Goal: Task Accomplishment & Management: Use online tool/utility

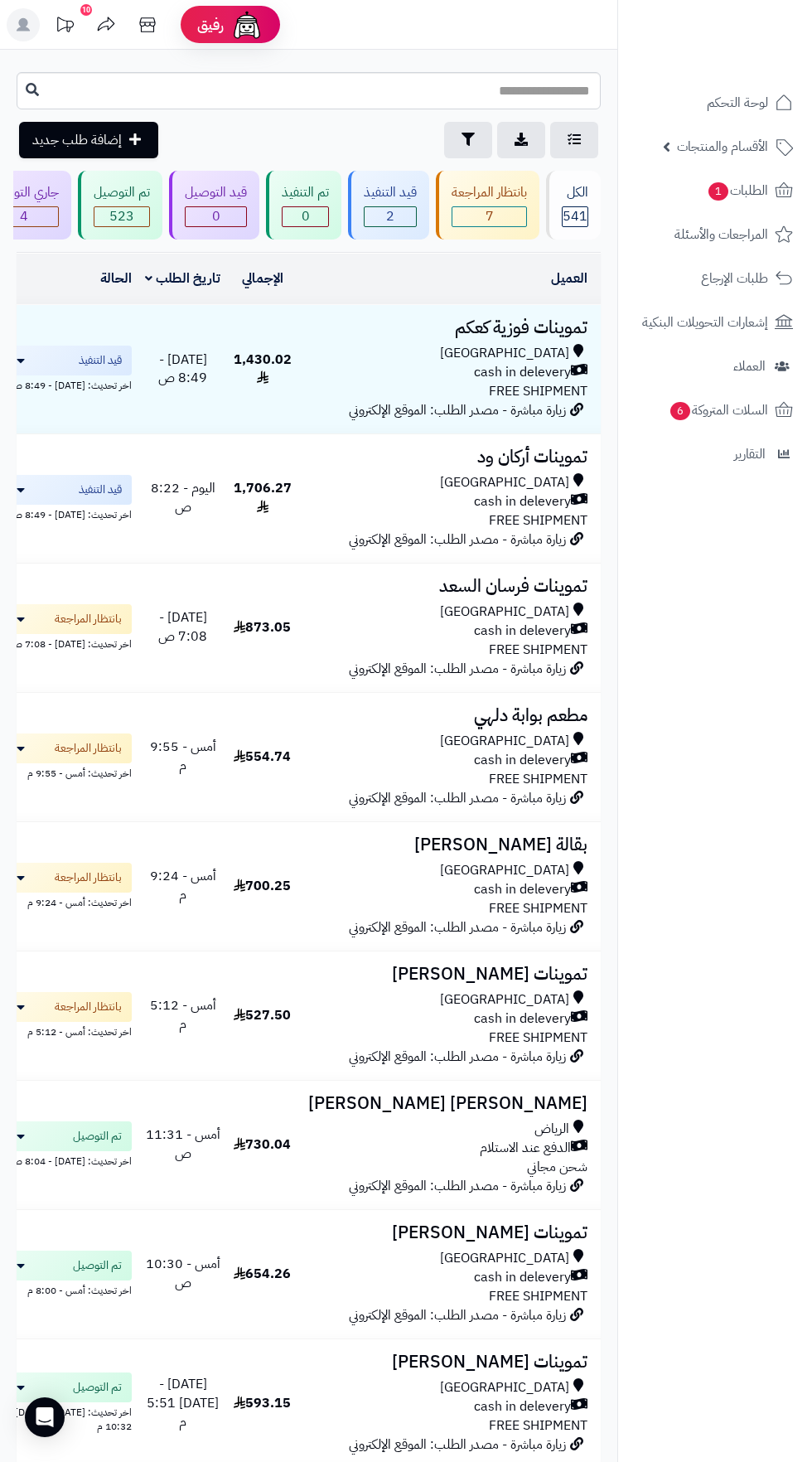
scroll to position [4, 0]
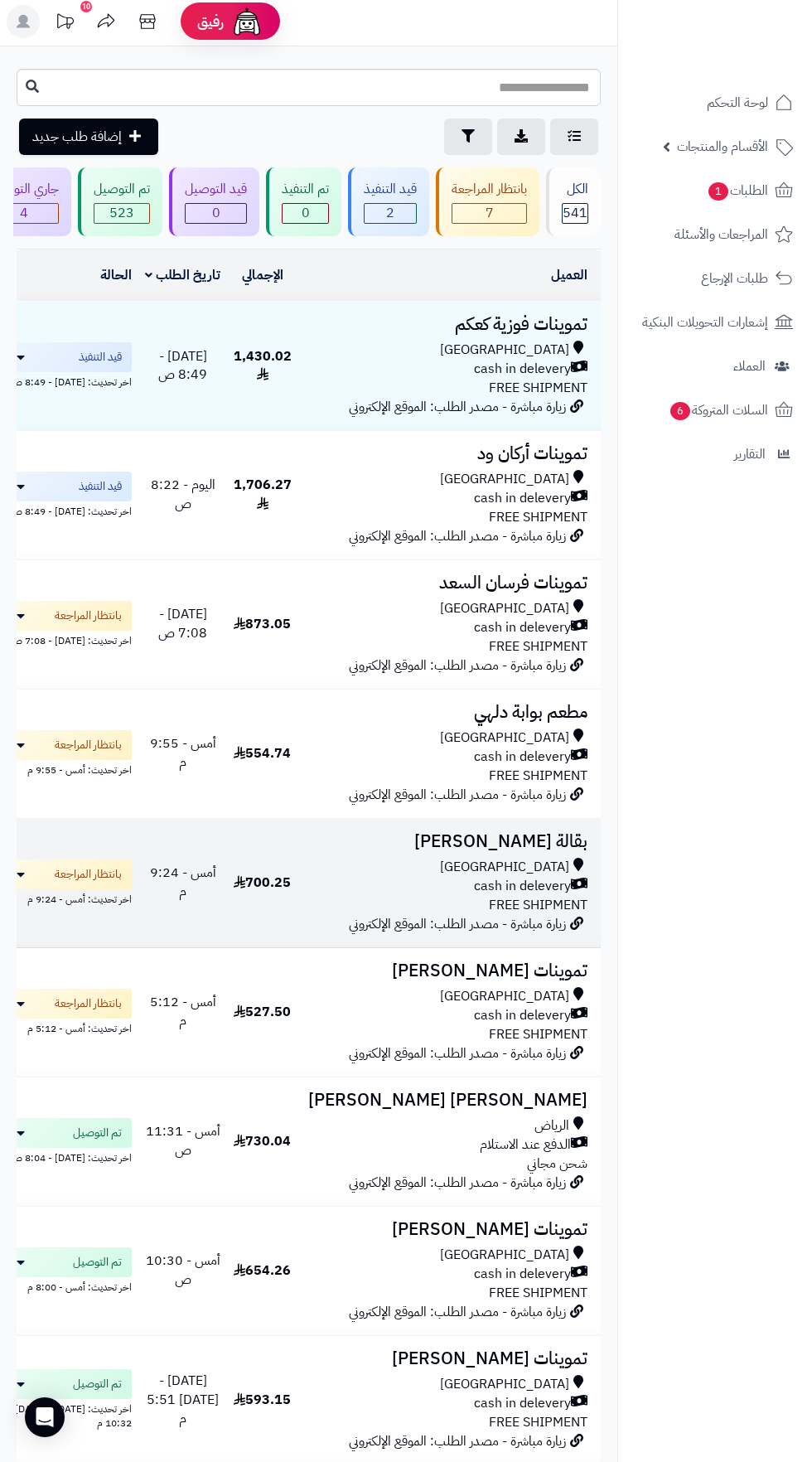
click at [497, 882] on span "cash in delevery" at bounding box center [521, 886] width 97 height 19
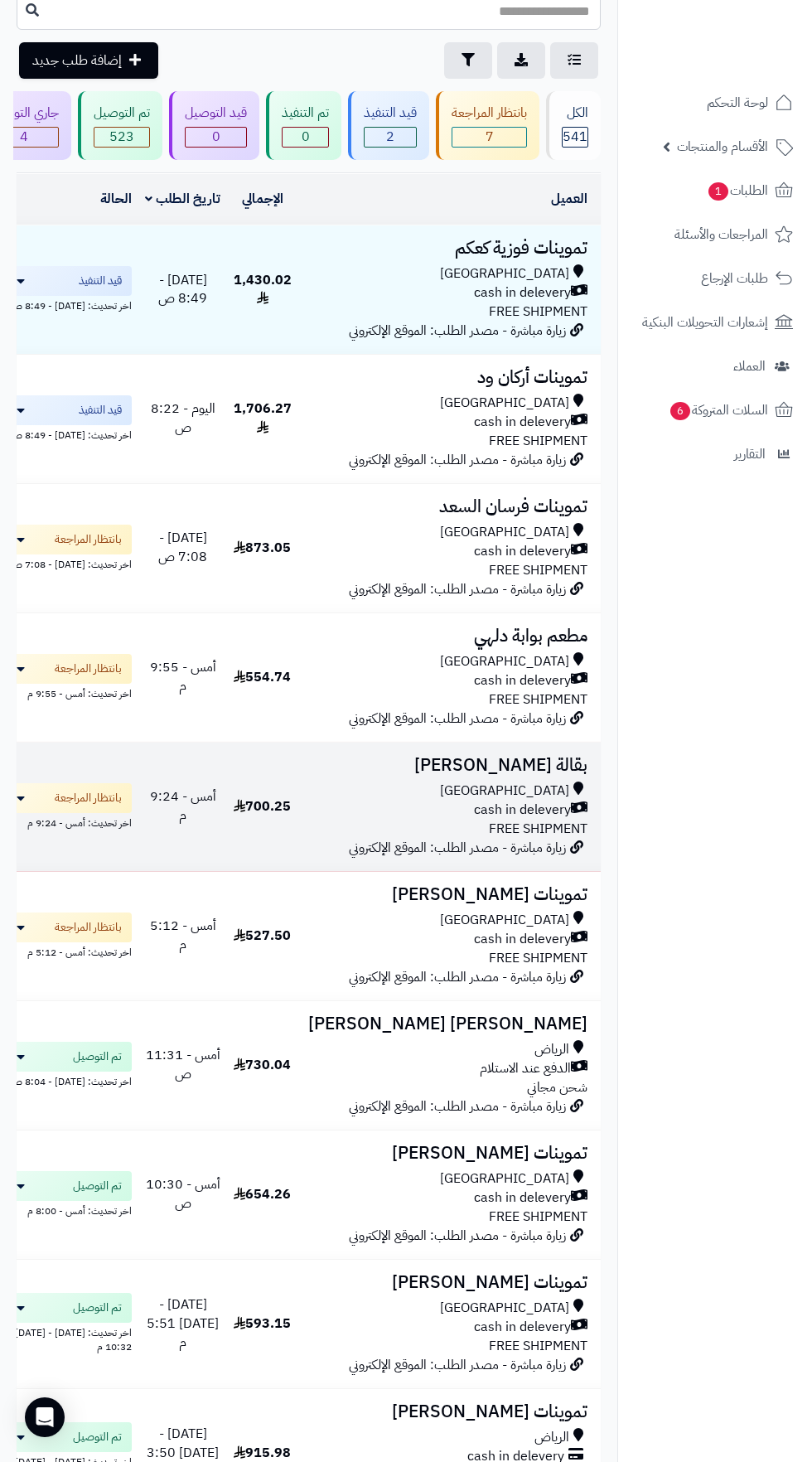
scroll to position [105, 0]
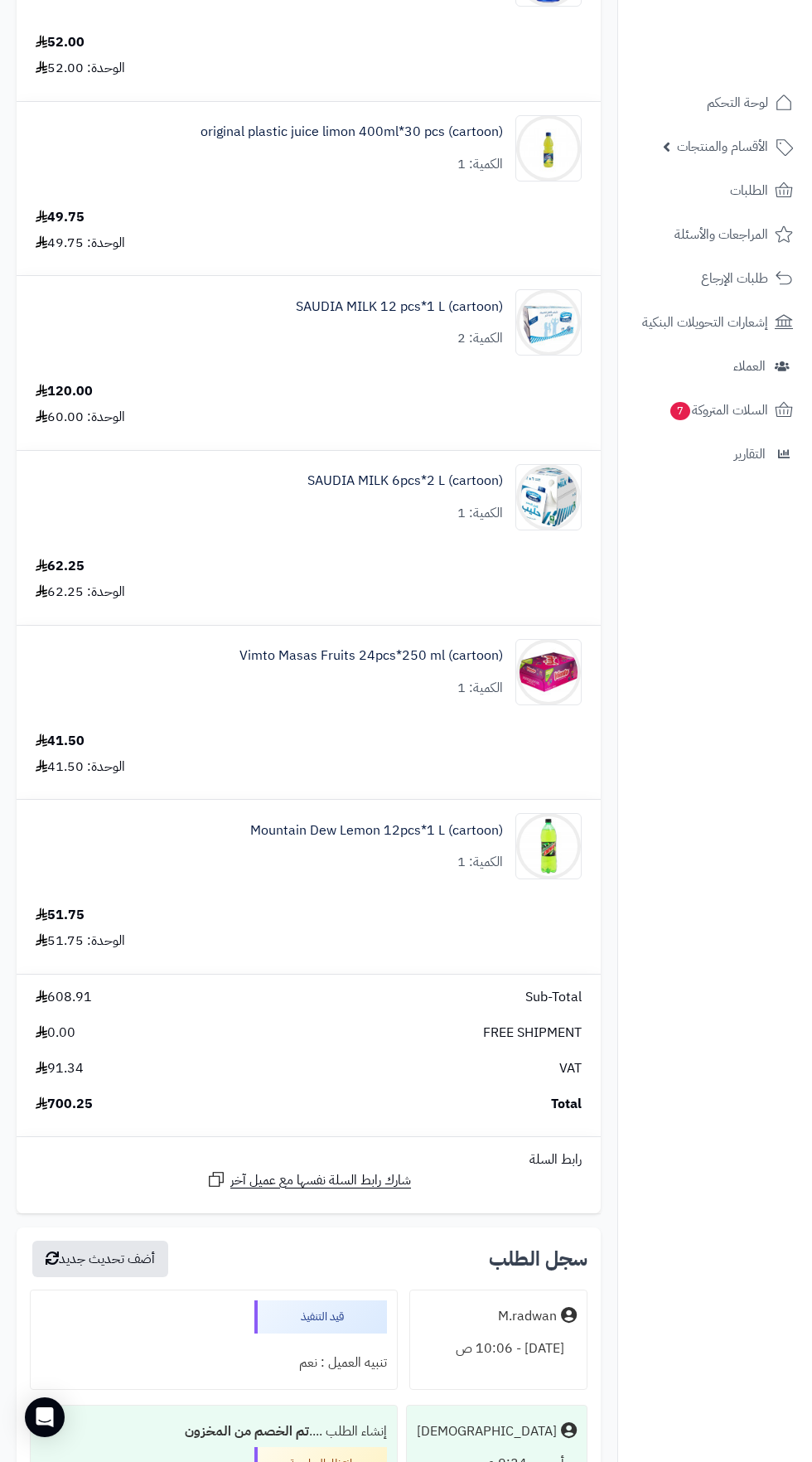
scroll to position [1346, 0]
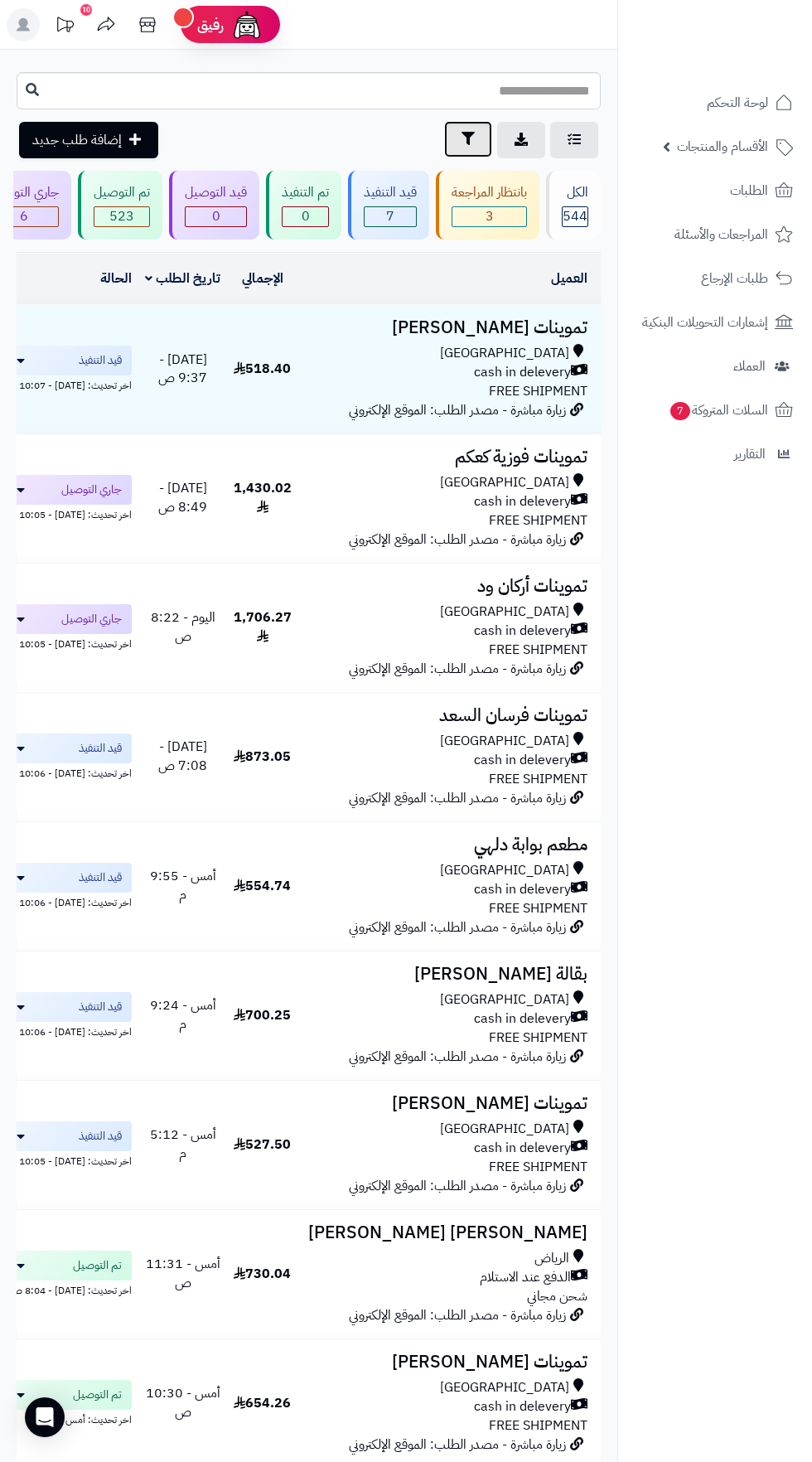
click at [467, 139] on icon "button" at bounding box center [468, 138] width 13 height 13
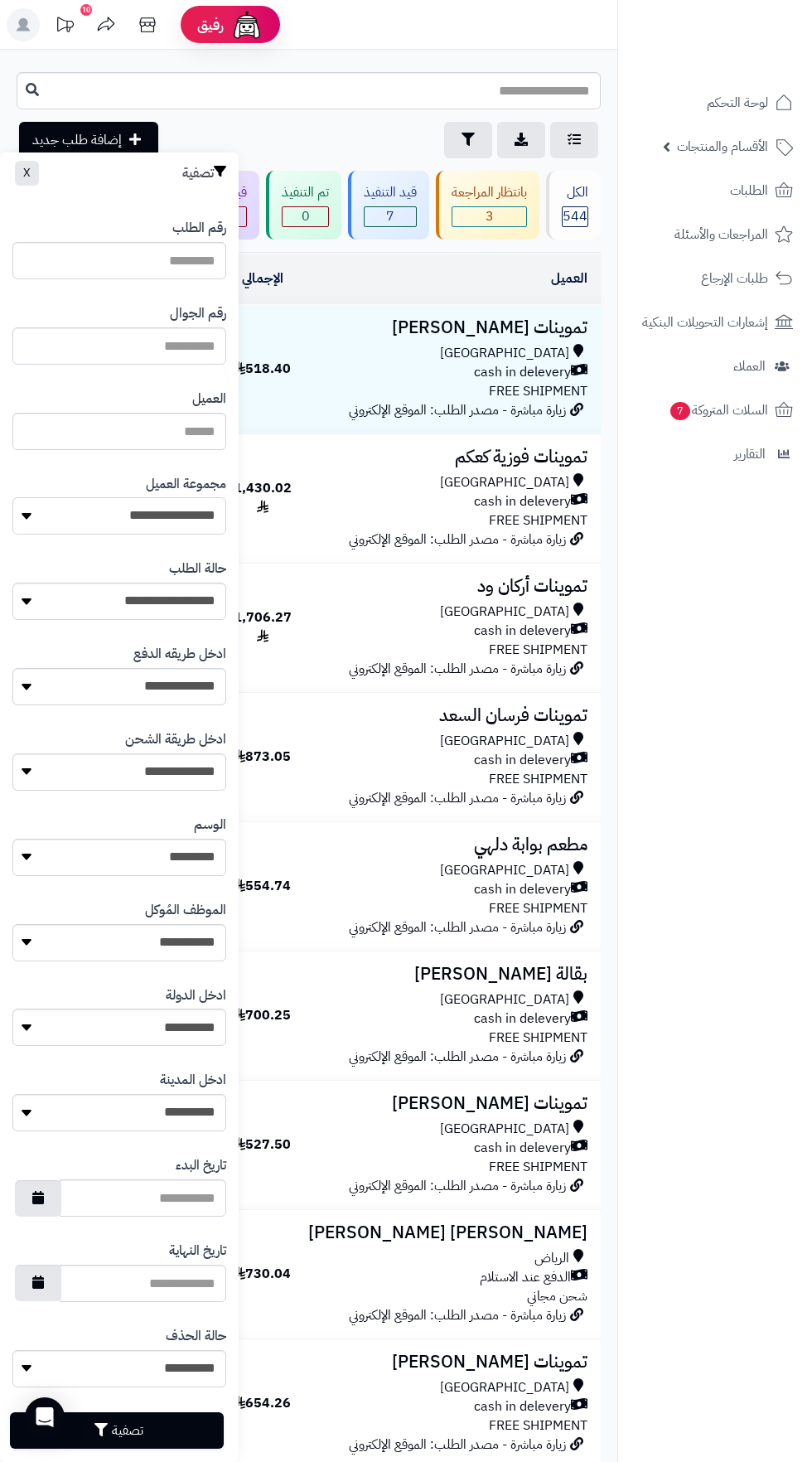
click at [165, 515] on select "**********" at bounding box center [120, 516] width 213 height 38
select select "*"
click at [172, 1419] on button "تصفية" at bounding box center [117, 1430] width 213 height 37
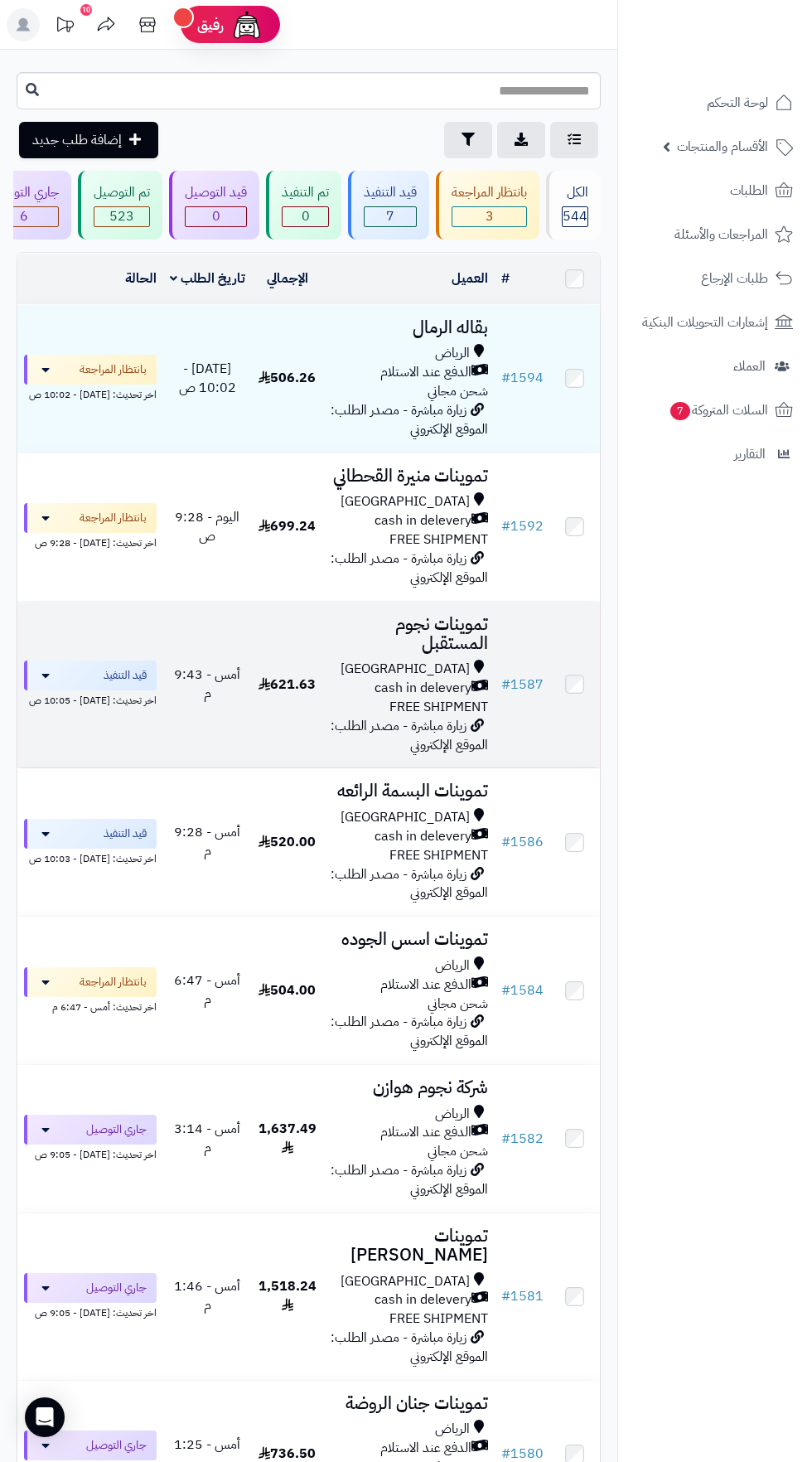
click at [354, 723] on span "زيارة مباشرة - مصدر الطلب: الموقع الإلكتروني" at bounding box center [408, 735] width 157 height 39
click at [371, 627] on h3 "تموينات نجوم المستقبل" at bounding box center [409, 633] width 158 height 38
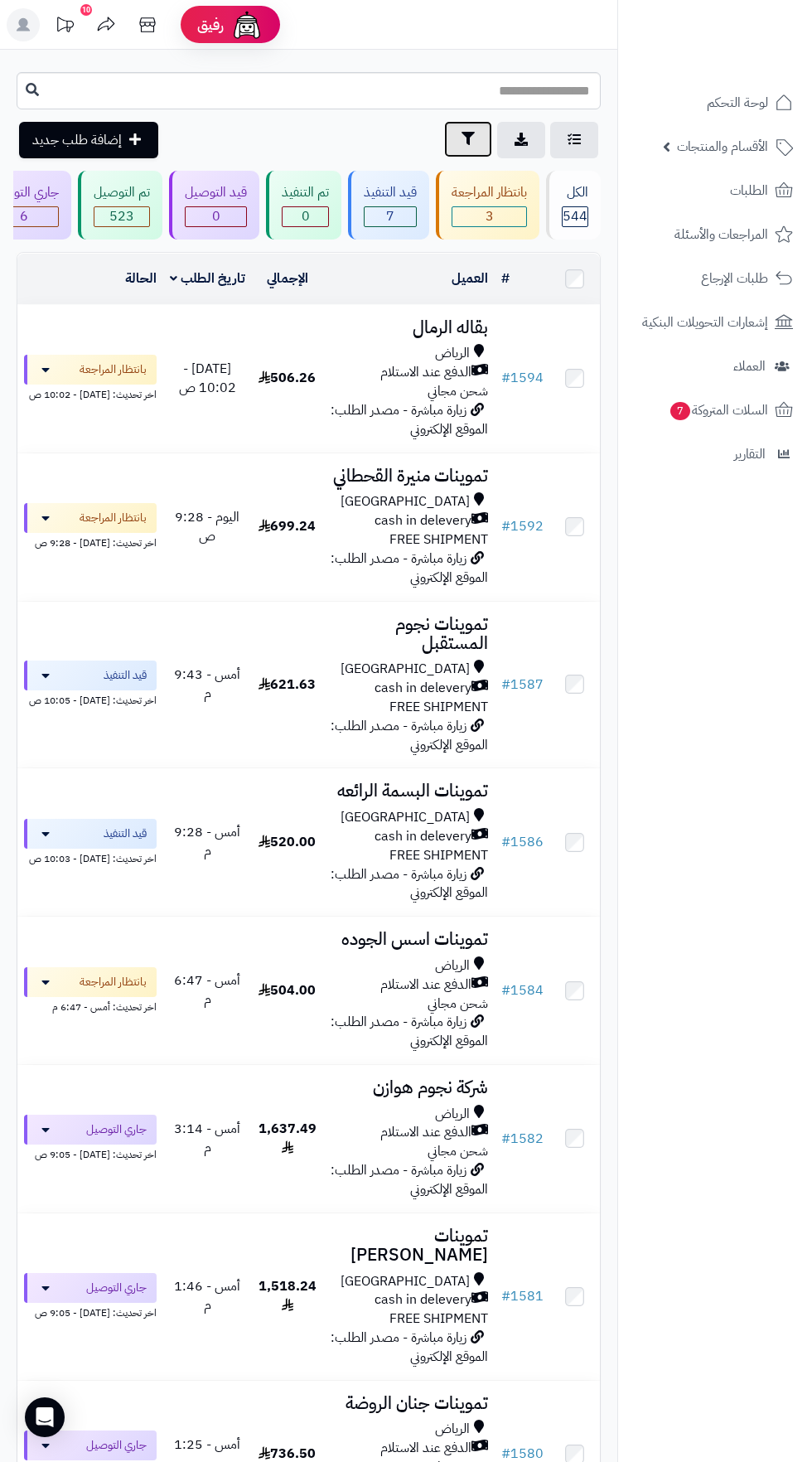
click at [467, 139] on icon "button" at bounding box center [468, 138] width 13 height 13
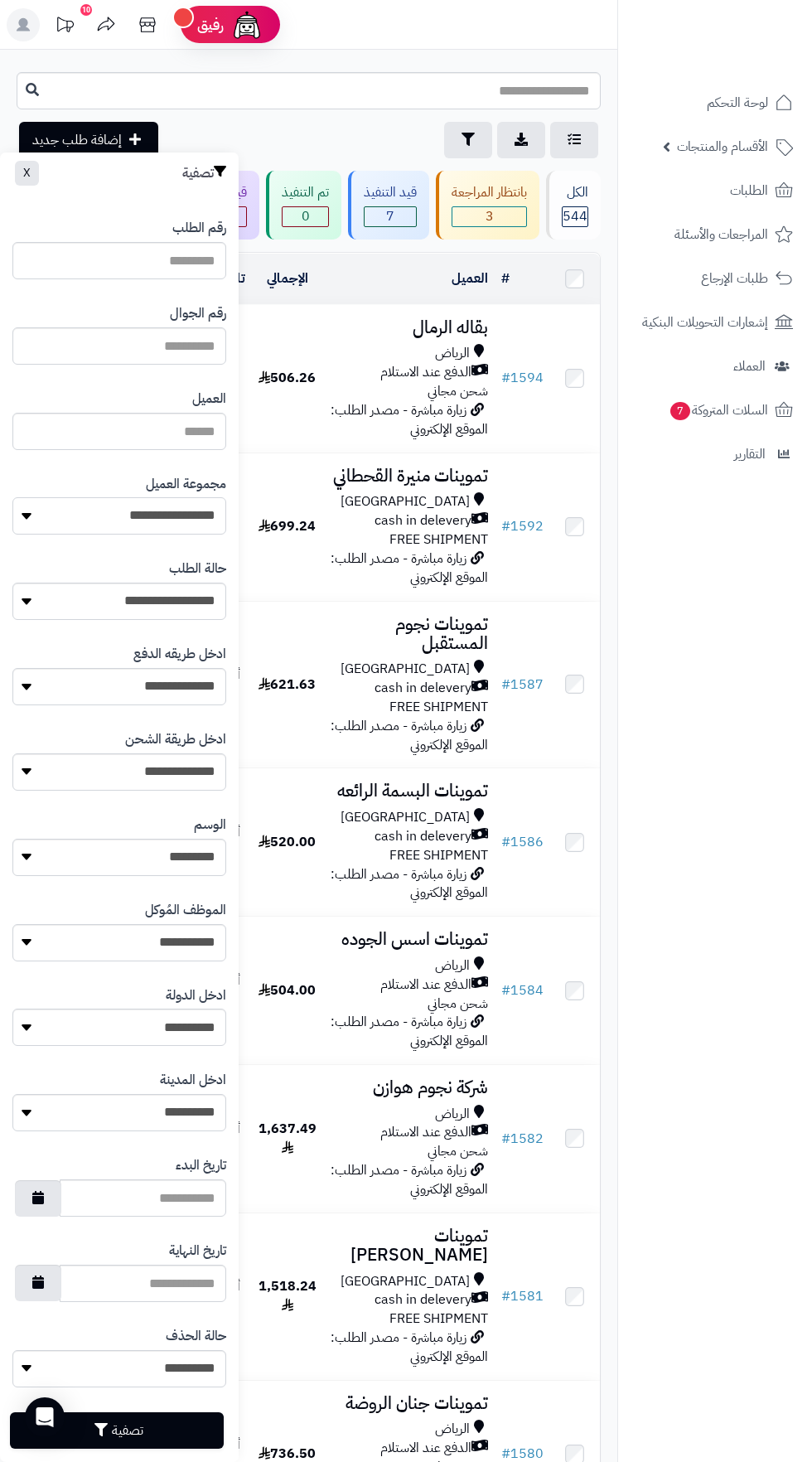
click at [179, 516] on select "**********" at bounding box center [120, 516] width 213 height 38
select select "*"
click at [179, 1415] on button "تصفية" at bounding box center [117, 1430] width 213 height 37
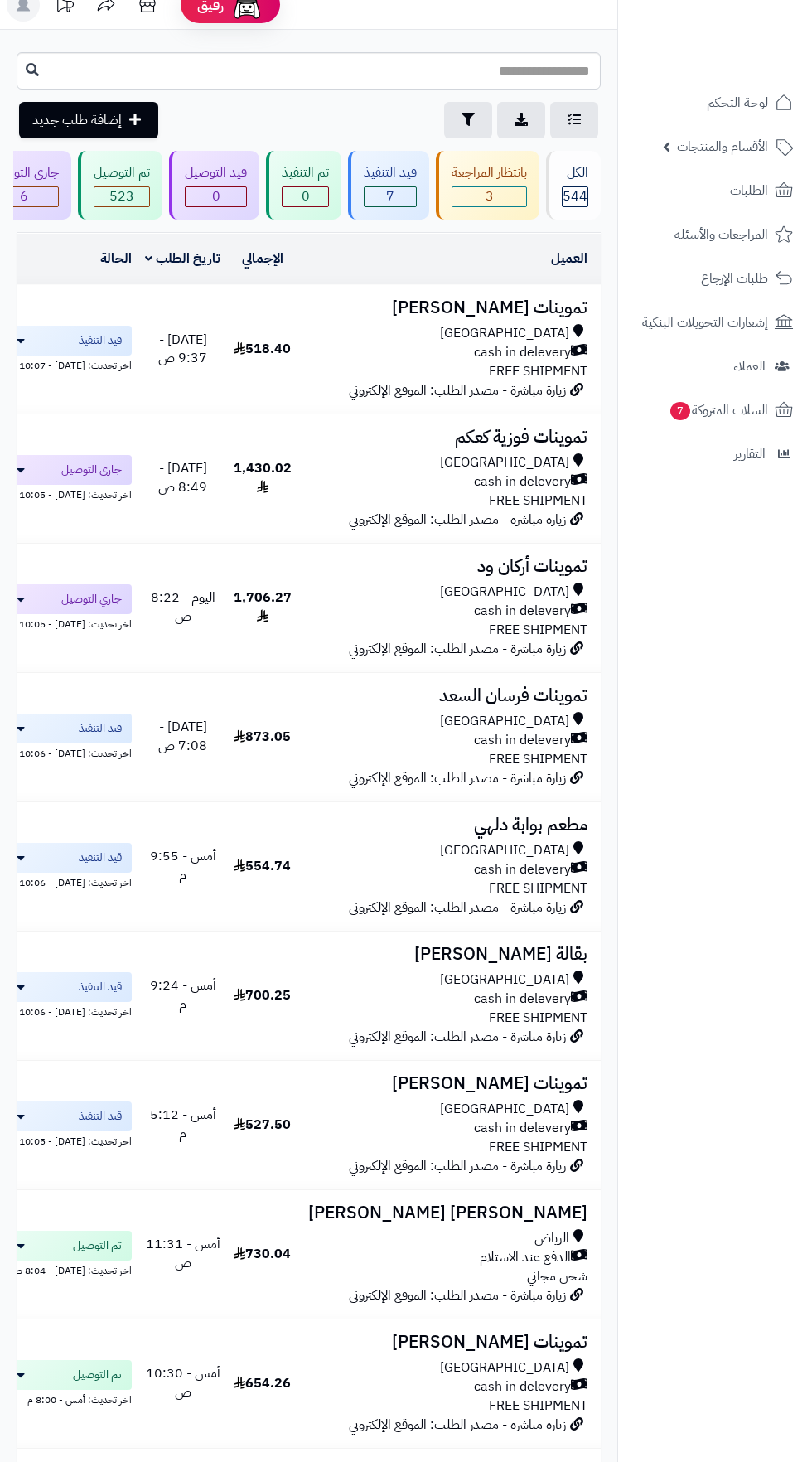
scroll to position [24, 0]
